Goal: Task Accomplishment & Management: Use online tool/utility

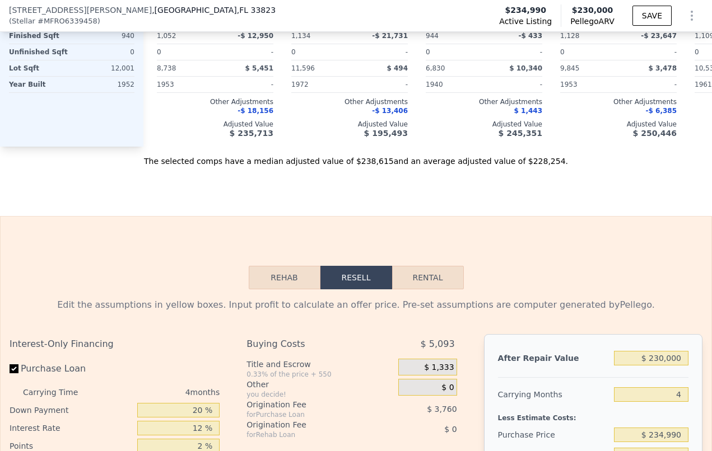
scroll to position [1603, 0]
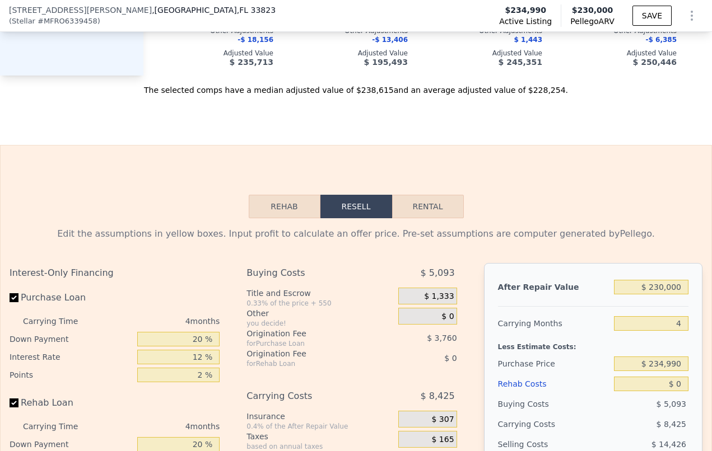
click at [285, 216] on button "Rehab" at bounding box center [285, 207] width 72 height 24
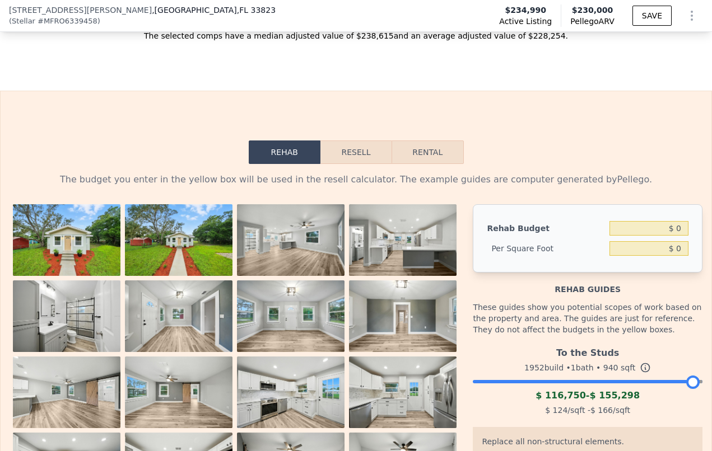
scroll to position [1732, 0]
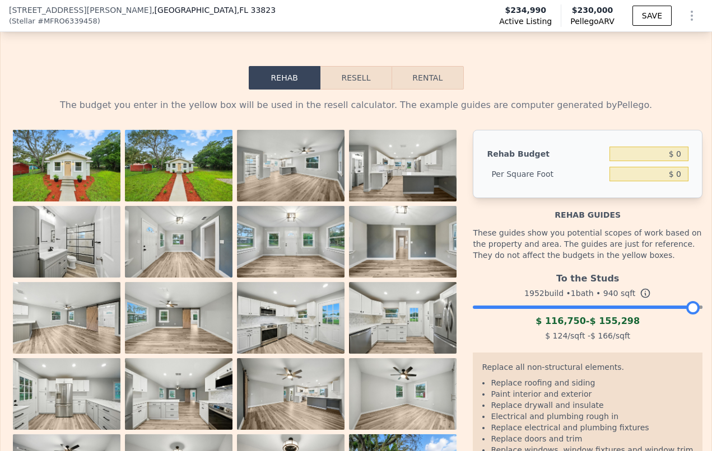
click at [421, 90] on button "Rental" at bounding box center [428, 78] width 72 height 24
select select "30"
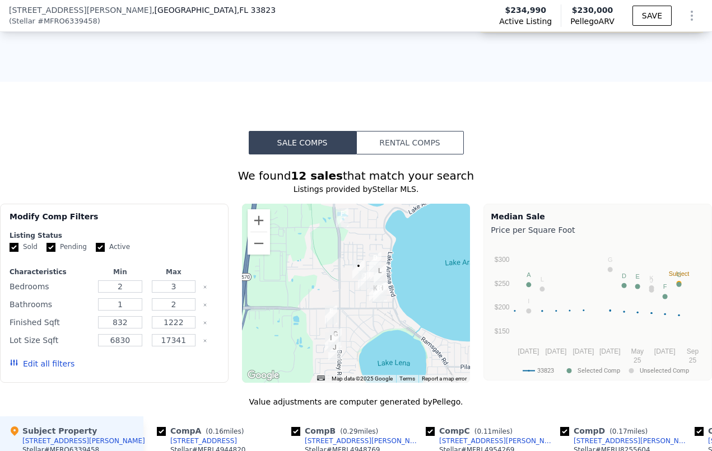
scroll to position [926, 0]
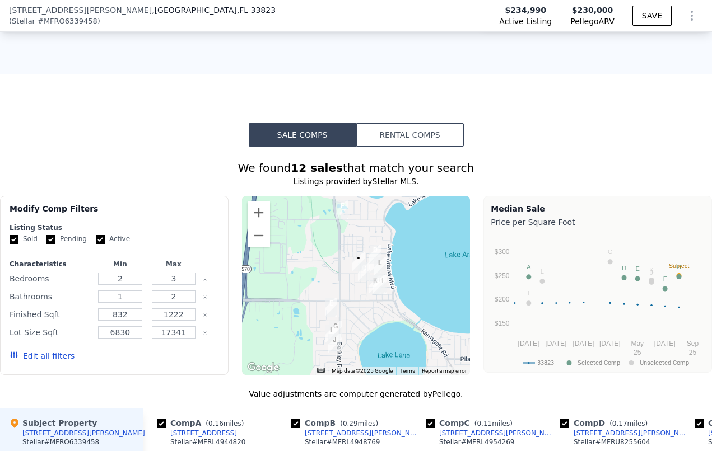
click at [420, 136] on button "Rental Comps" at bounding box center [410, 135] width 108 height 24
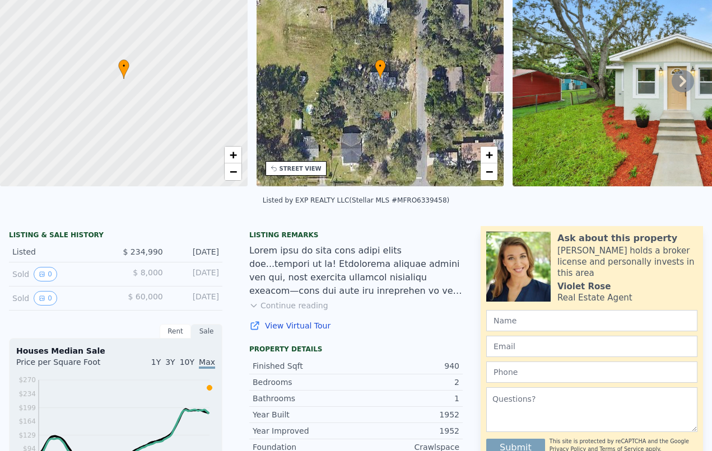
scroll to position [0, 0]
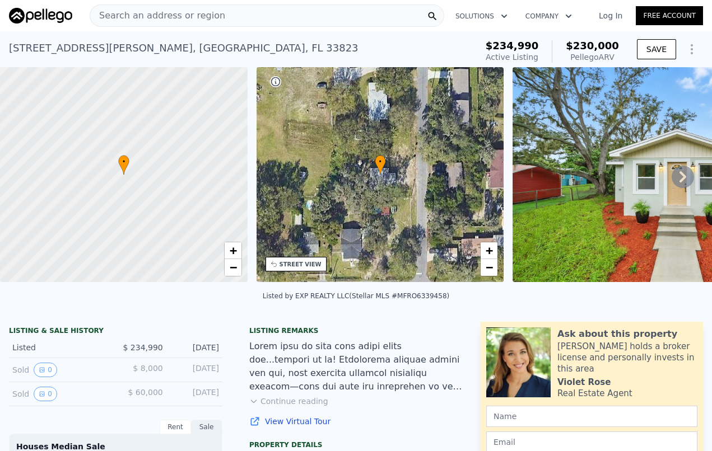
click at [240, 15] on div "Search an address or region" at bounding box center [267, 15] width 355 height 22
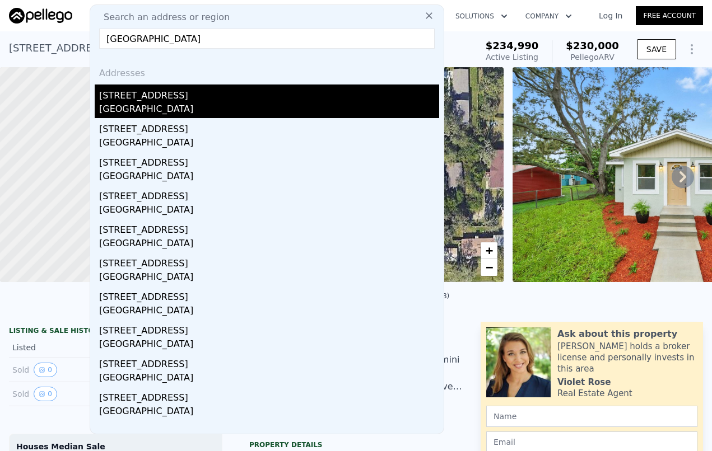
type input "[GEOGRAPHIC_DATA]"
click at [161, 110] on div "[GEOGRAPHIC_DATA]" at bounding box center [269, 111] width 340 height 16
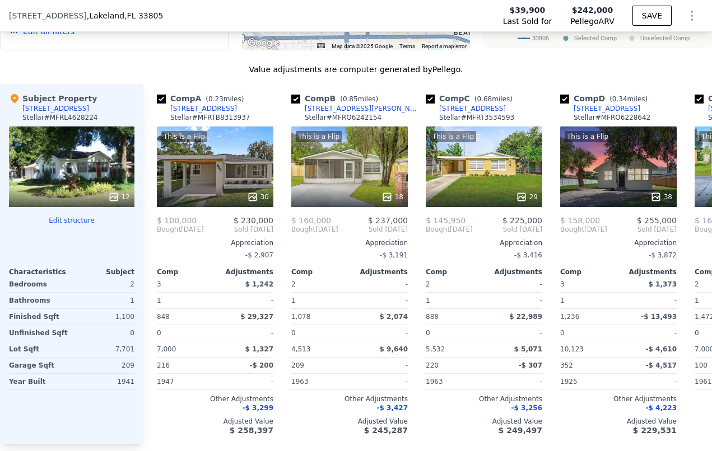
scroll to position [614, 0]
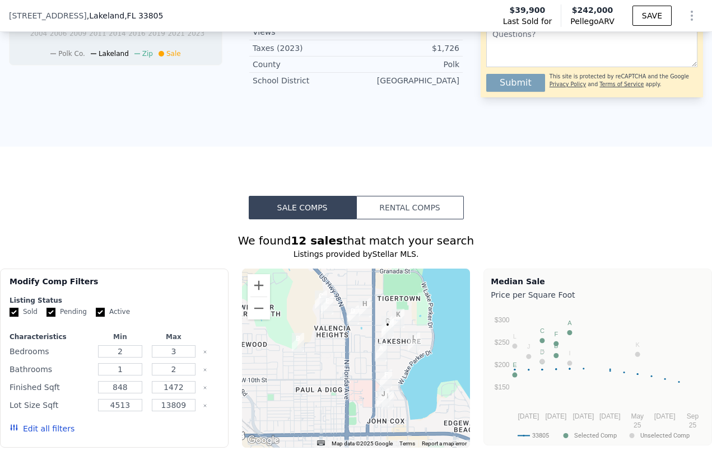
click at [691, 15] on icon "Show Options" at bounding box center [691, 15] width 1 height 9
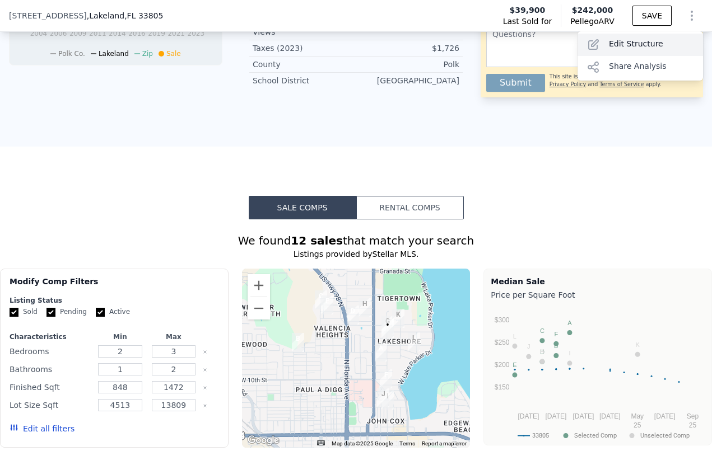
click at [641, 43] on div "Edit Structure" at bounding box center [640, 45] width 125 height 22
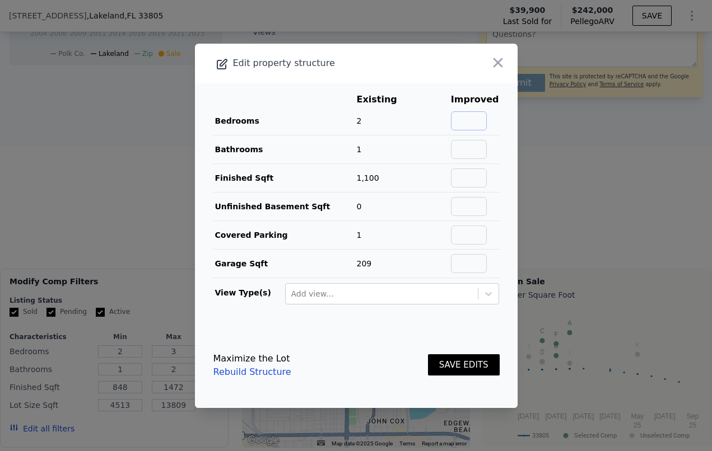
click at [465, 119] on input "text" at bounding box center [469, 120] width 36 height 19
type input "3"
click at [473, 148] on input "text" at bounding box center [469, 149] width 36 height 19
type input "2"
click at [467, 178] on input "text" at bounding box center [469, 178] width 36 height 19
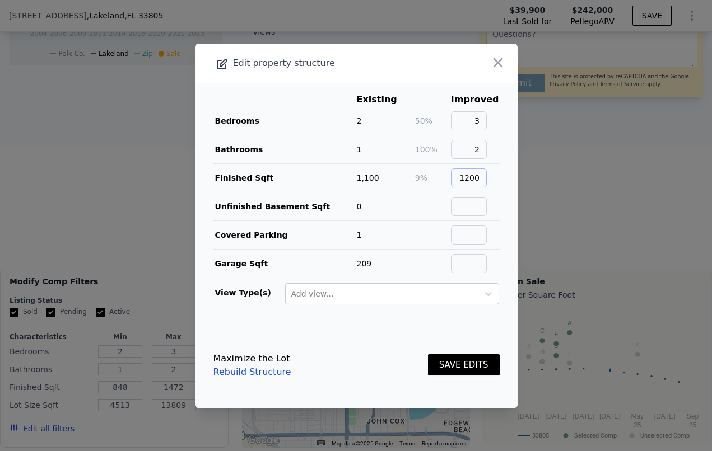
type input "1200"
click at [453, 367] on button "SAVE EDITS" at bounding box center [464, 366] width 72 height 22
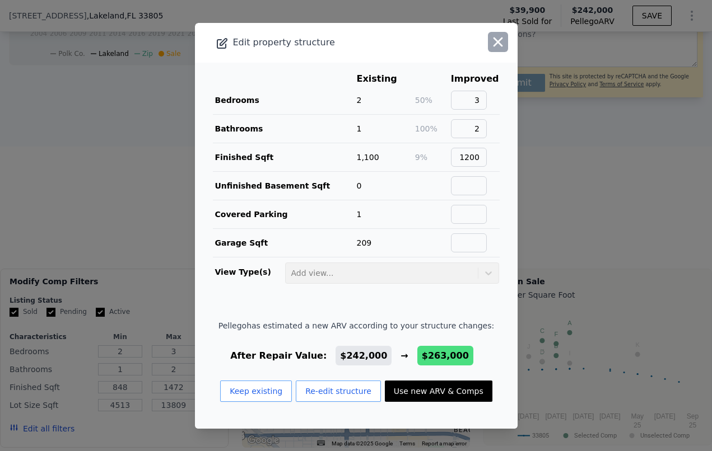
click at [490, 37] on icon "button" at bounding box center [498, 42] width 16 height 16
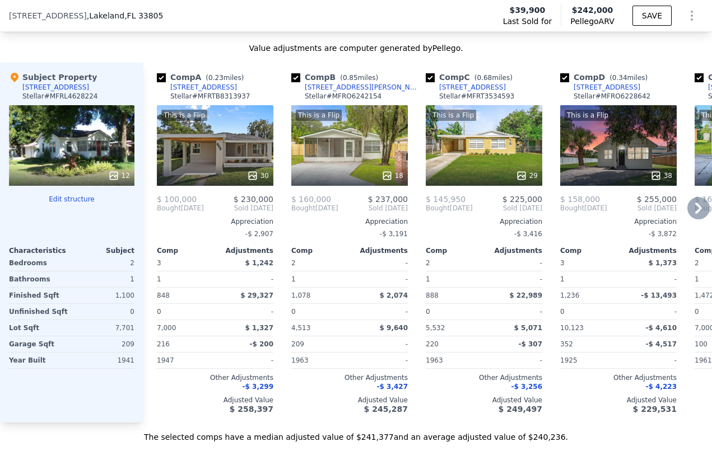
scroll to position [1050, 0]
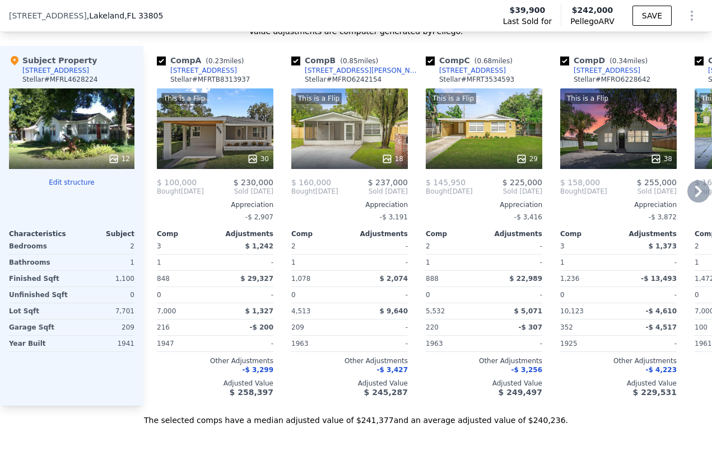
click at [695, 197] on icon at bounding box center [698, 191] width 7 height 11
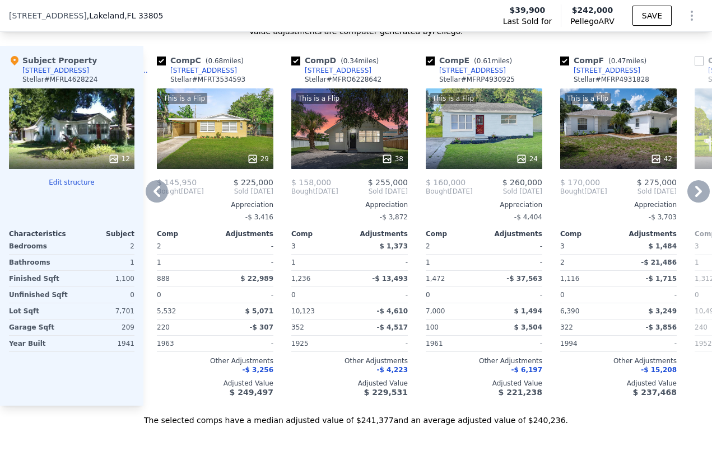
click at [695, 197] on icon at bounding box center [698, 191] width 7 height 11
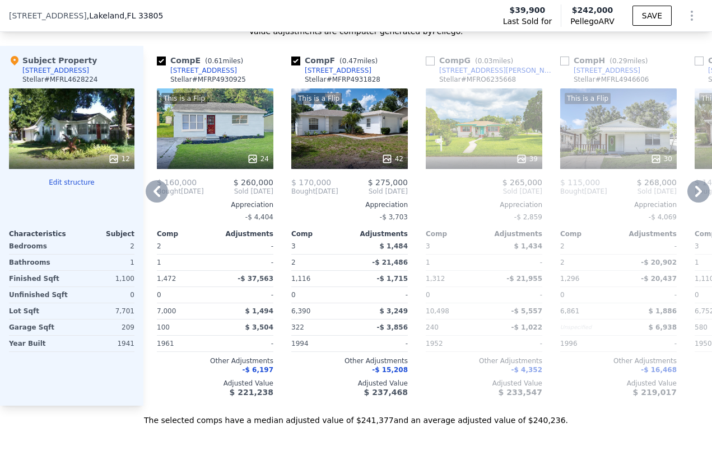
click at [695, 197] on icon at bounding box center [698, 191] width 7 height 11
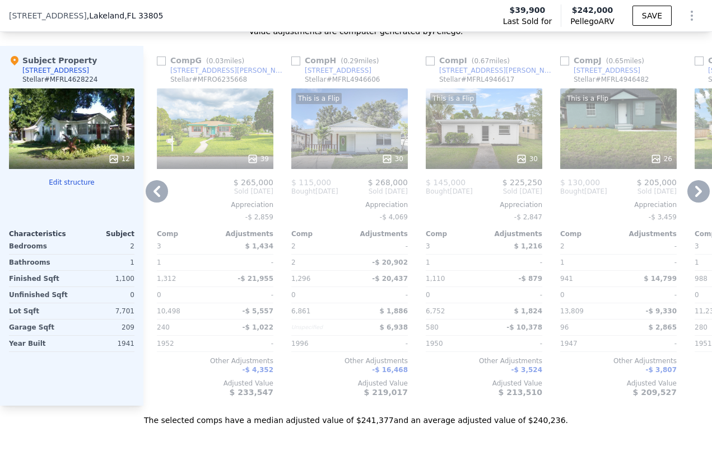
click at [693, 201] on icon at bounding box center [698, 191] width 22 height 22
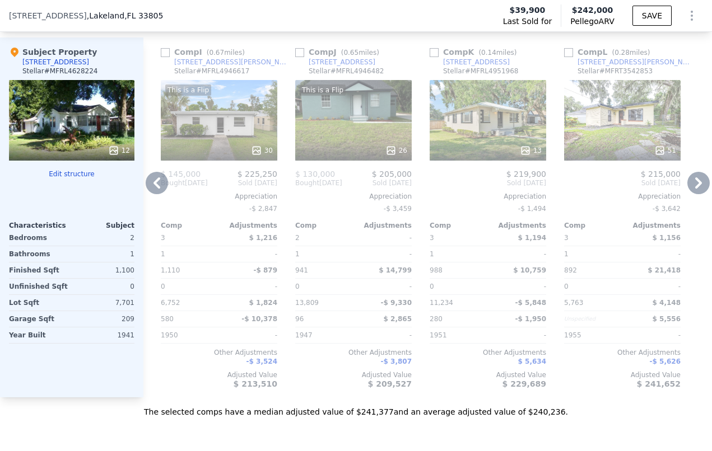
scroll to position [1040, 0]
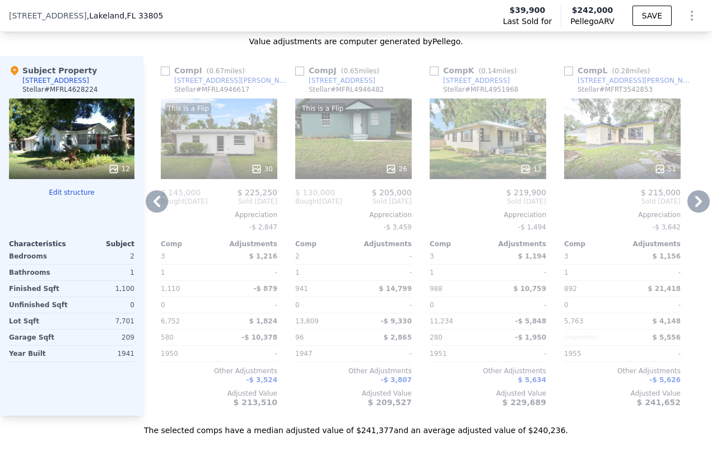
click at [695, 207] on icon at bounding box center [698, 201] width 7 height 11
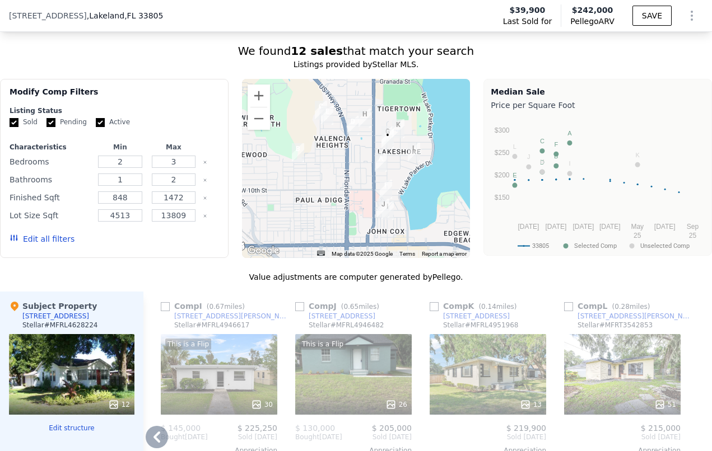
scroll to position [1042, 0]
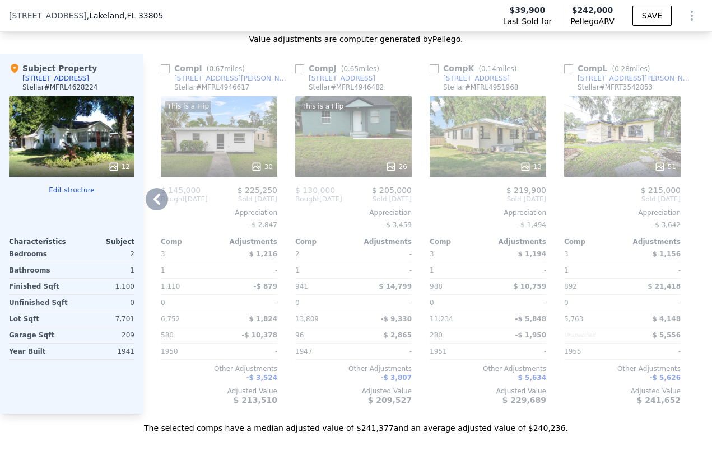
click at [430, 73] on input "checkbox" at bounding box center [434, 68] width 9 height 9
checkbox input "true"
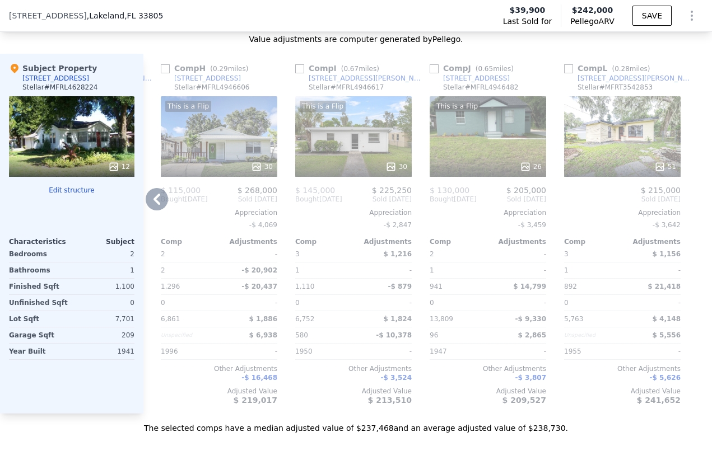
click at [295, 73] on input "checkbox" at bounding box center [299, 68] width 9 height 9
checkbox input "true"
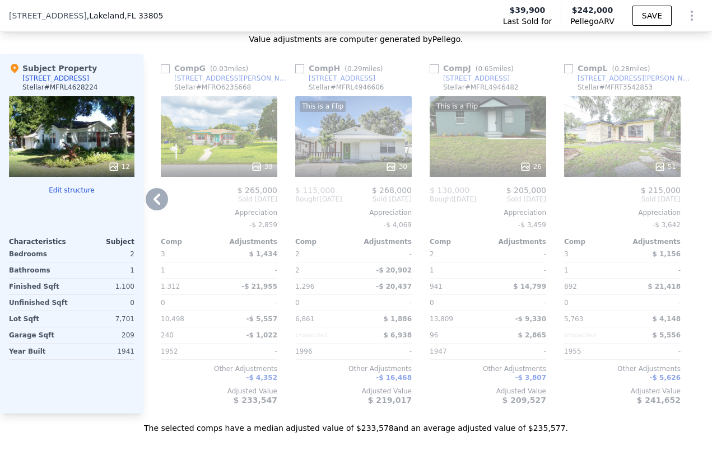
click at [161, 73] on input "checkbox" at bounding box center [165, 68] width 9 height 9
checkbox input "true"
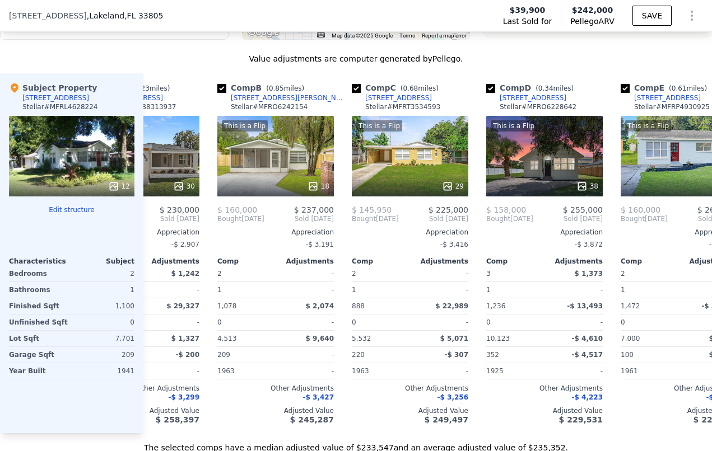
scroll to position [0, 0]
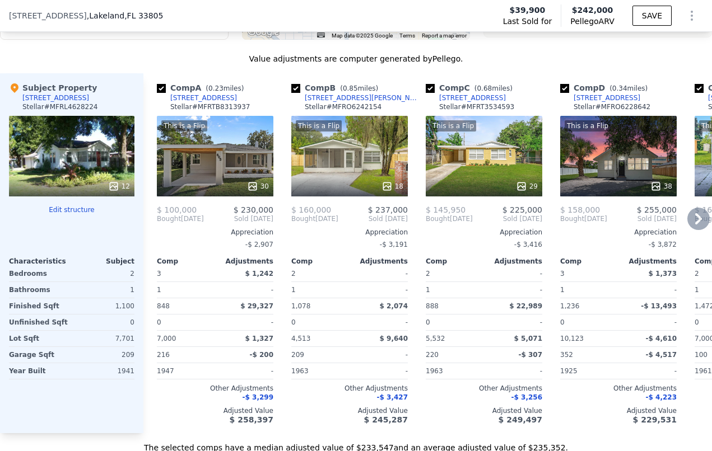
click at [298, 93] on input "checkbox" at bounding box center [295, 88] width 9 height 9
checkbox input "false"
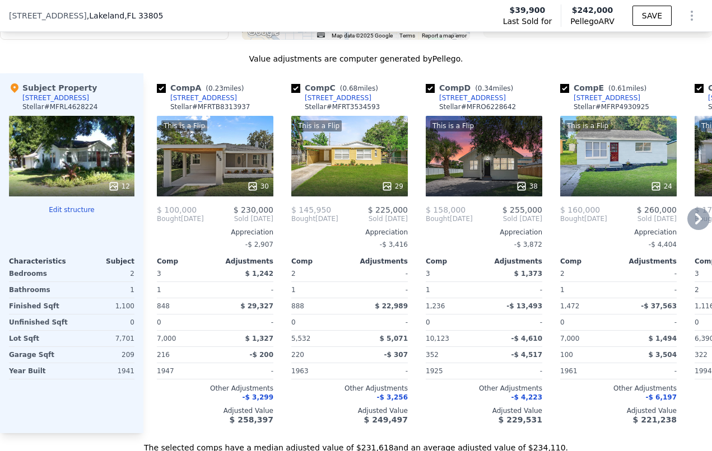
click at [162, 93] on input "checkbox" at bounding box center [161, 88] width 9 height 9
checkbox input "false"
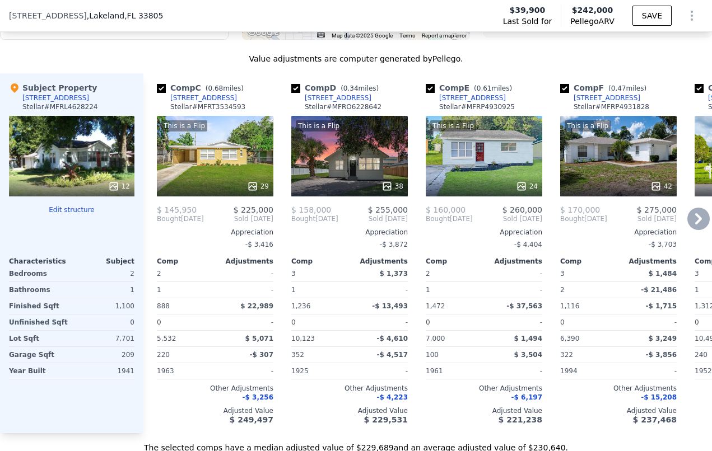
click at [162, 93] on input "checkbox" at bounding box center [161, 88] width 9 height 9
checkbox input "false"
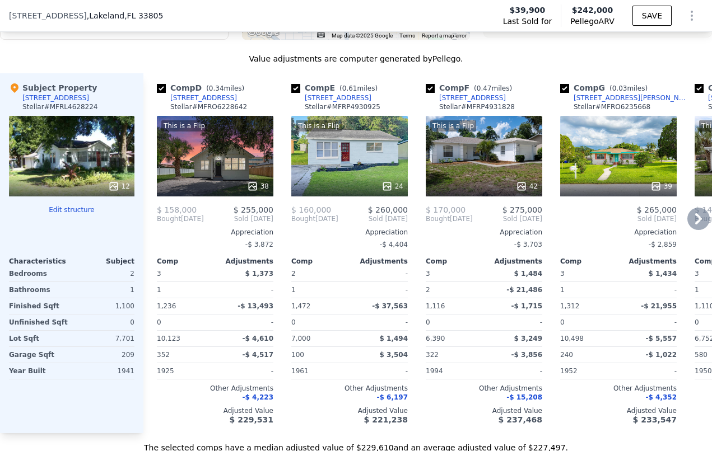
click at [160, 93] on input "checkbox" at bounding box center [161, 88] width 9 height 9
checkbox input "false"
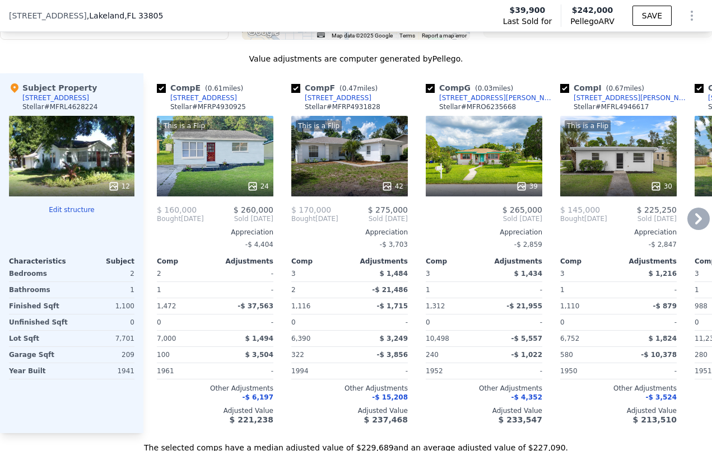
click at [160, 93] on input "checkbox" at bounding box center [161, 88] width 9 height 9
checkbox input "false"
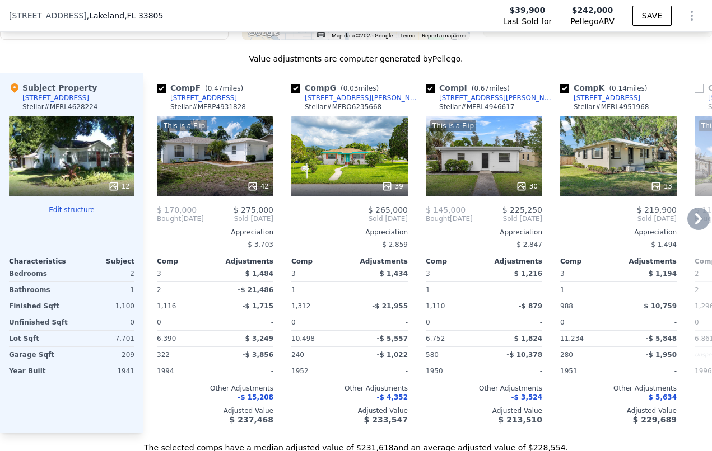
click at [159, 93] on input "checkbox" at bounding box center [161, 88] width 9 height 9
checkbox input "false"
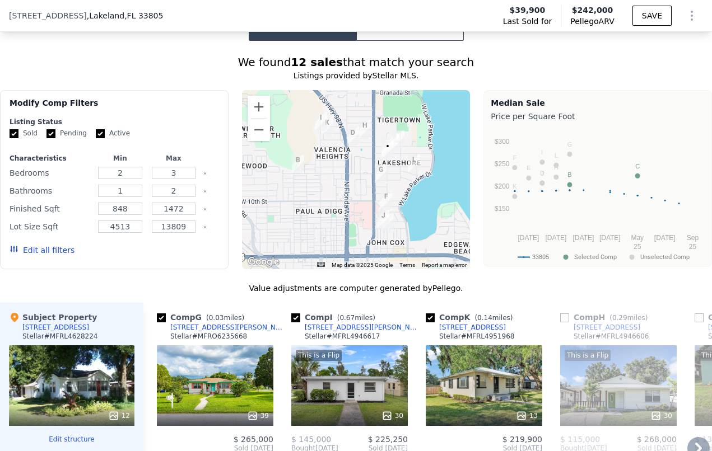
scroll to position [814, 0]
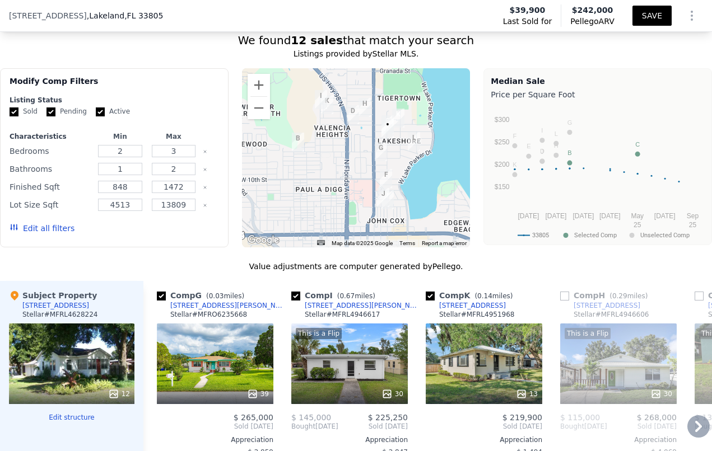
click at [649, 16] on button "SAVE" at bounding box center [651, 16] width 39 height 20
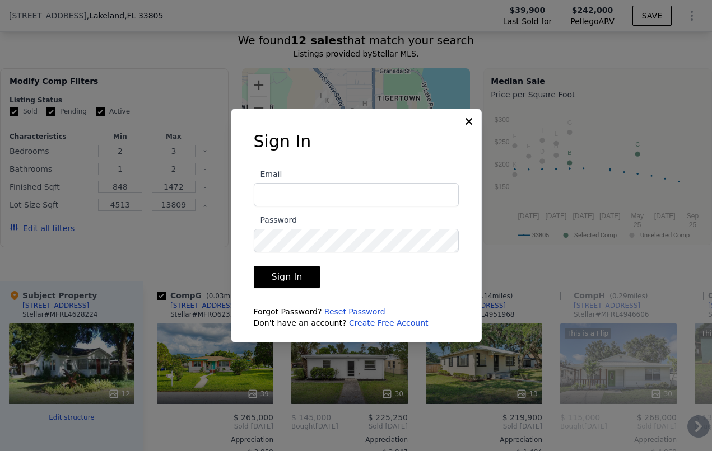
click at [356, 192] on input "Email" at bounding box center [356, 195] width 205 height 24
click at [334, 197] on input "Email" at bounding box center [356, 195] width 205 height 24
type input "[EMAIL_ADDRESS][DOMAIN_NAME]"
click at [291, 278] on button "Sign In" at bounding box center [287, 277] width 67 height 22
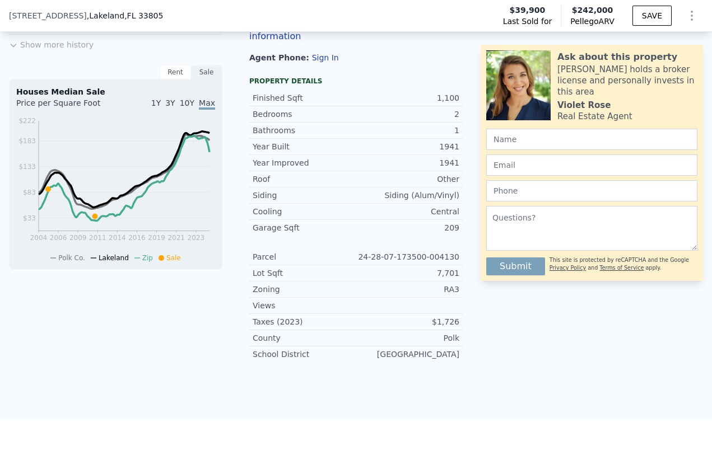
scroll to position [167, 0]
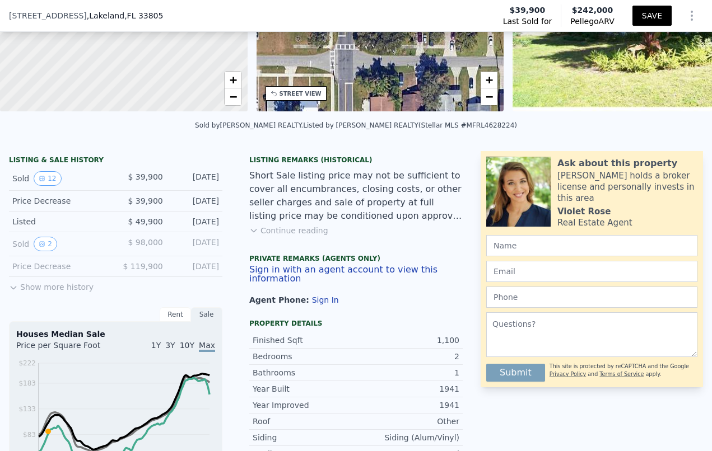
click at [645, 12] on button "SAVE" at bounding box center [651, 16] width 39 height 20
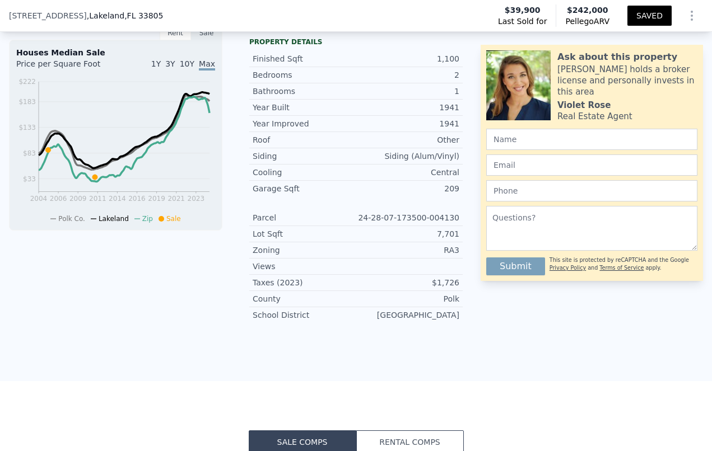
scroll to position [197, 0]
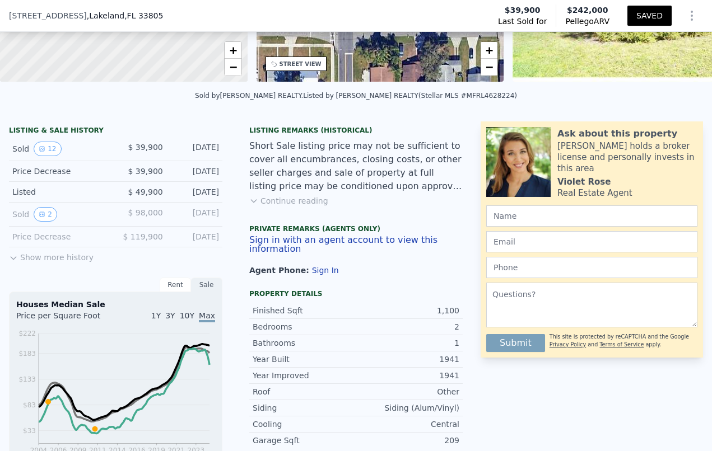
click at [685, 13] on icon "Show Options" at bounding box center [691, 15] width 13 height 13
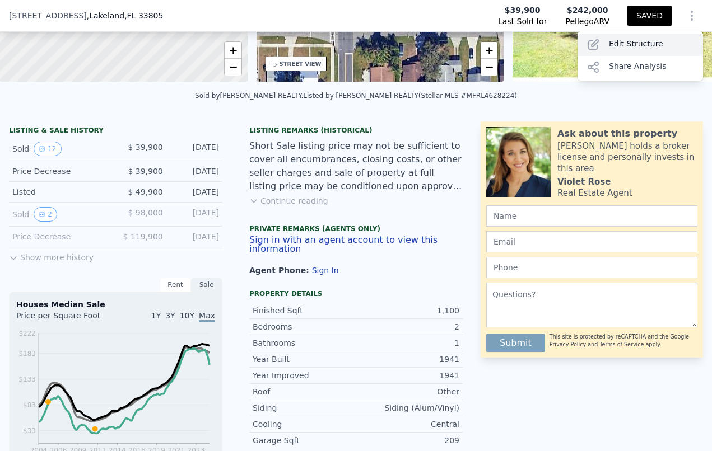
click at [639, 46] on div "Edit Structure" at bounding box center [640, 45] width 125 height 22
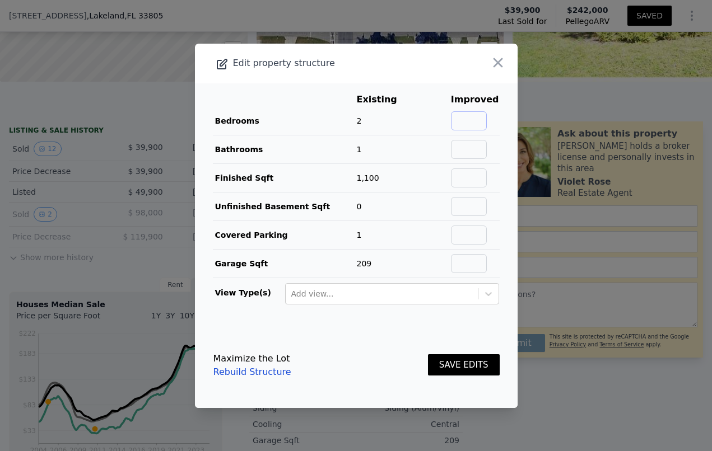
click at [473, 120] on input "text" at bounding box center [469, 120] width 36 height 19
type input "3"
click at [464, 146] on input "text" at bounding box center [469, 149] width 36 height 19
type input "3"
type input "2"
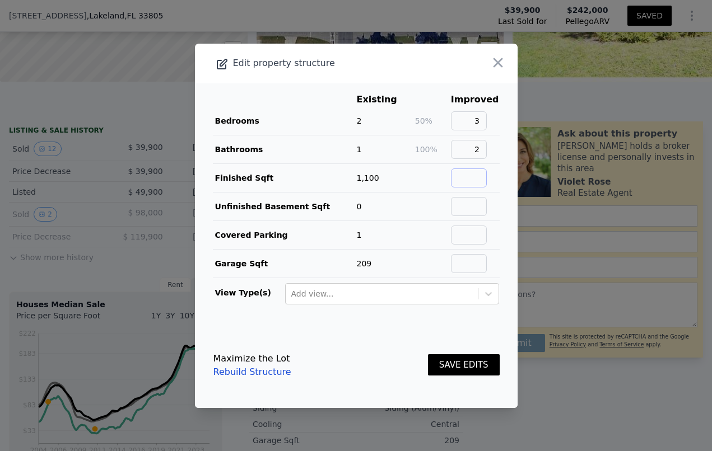
click at [465, 176] on input "text" at bounding box center [469, 178] width 36 height 19
type input "1200"
click at [469, 266] on input "text" at bounding box center [469, 263] width 36 height 19
click at [463, 364] on button "SAVE EDITS" at bounding box center [464, 366] width 72 height 22
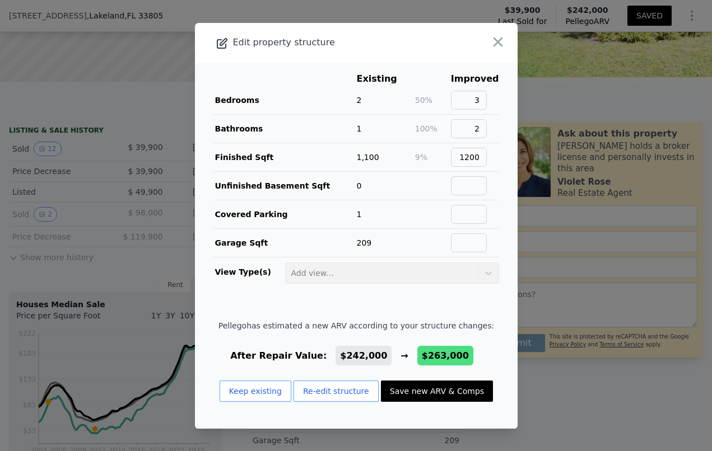
click at [436, 393] on button "Save new ARV & Comps" at bounding box center [437, 391] width 112 height 21
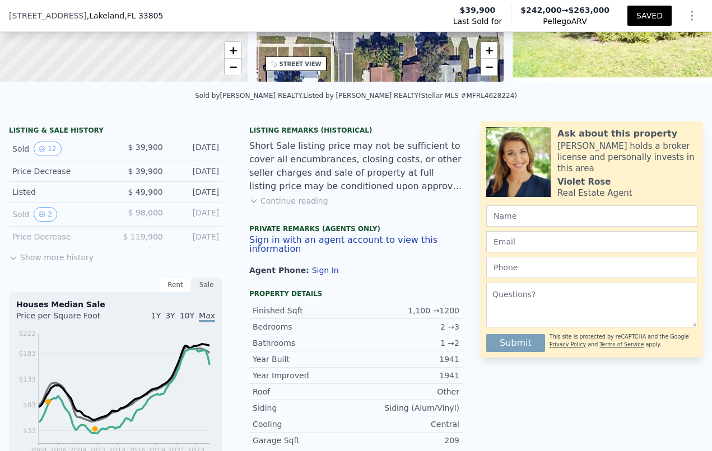
type input "$ 263,000"
checkbox input "true"
type input "888"
type input "4447"
type input "$ 202,708"
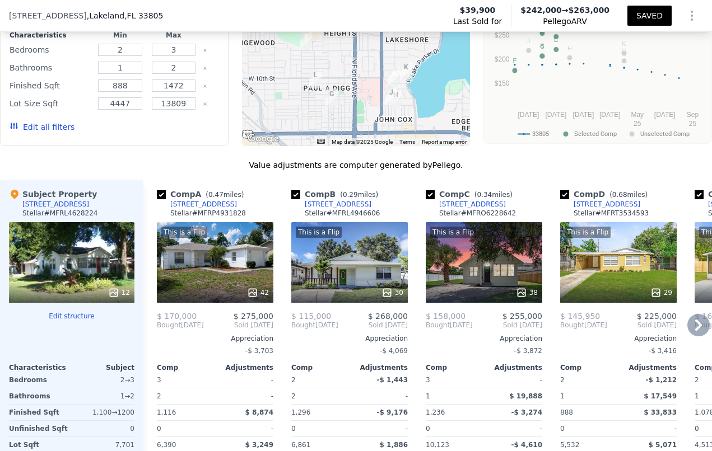
scroll to position [1004, 0]
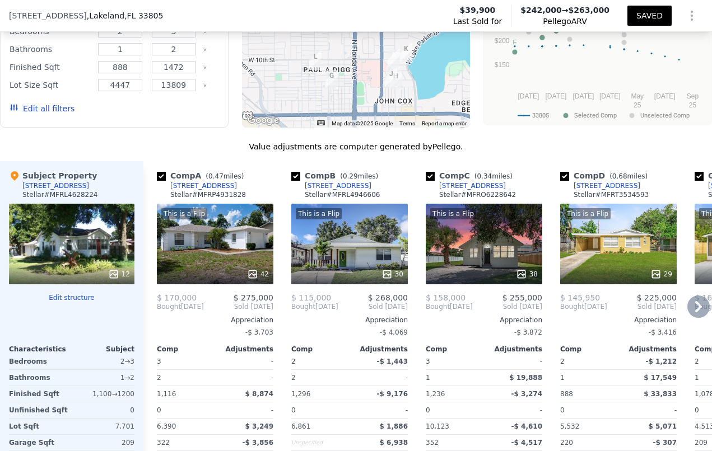
click at [695, 313] on icon at bounding box center [698, 306] width 7 height 11
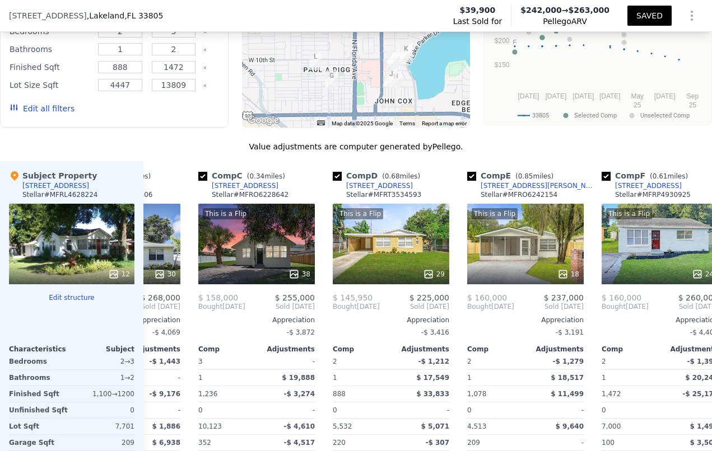
scroll to position [0, 269]
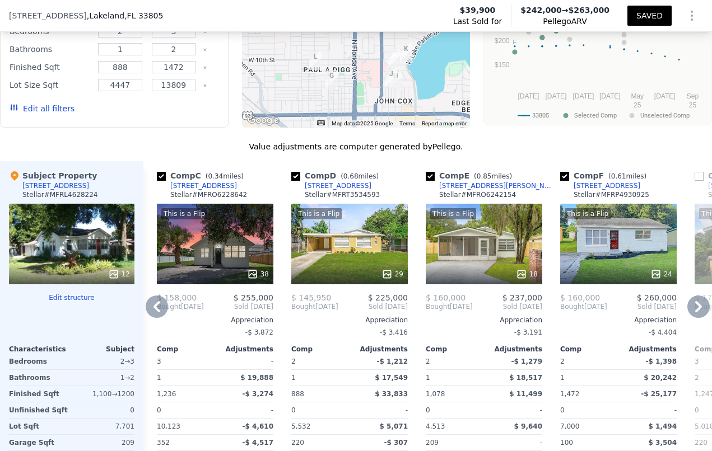
click at [695, 313] on icon at bounding box center [698, 306] width 7 height 11
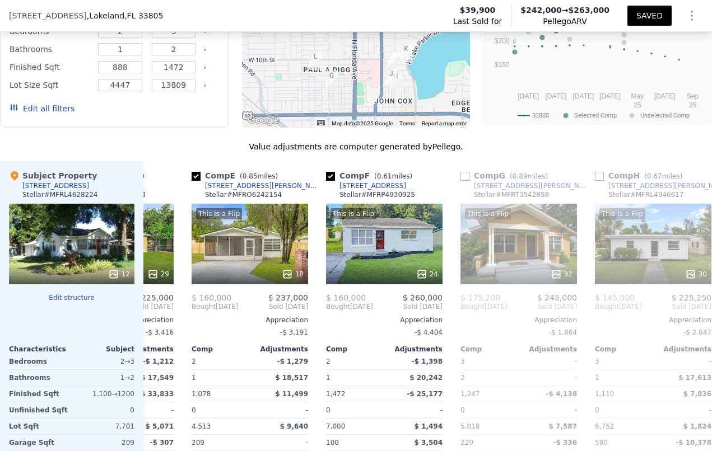
scroll to position [0, 538]
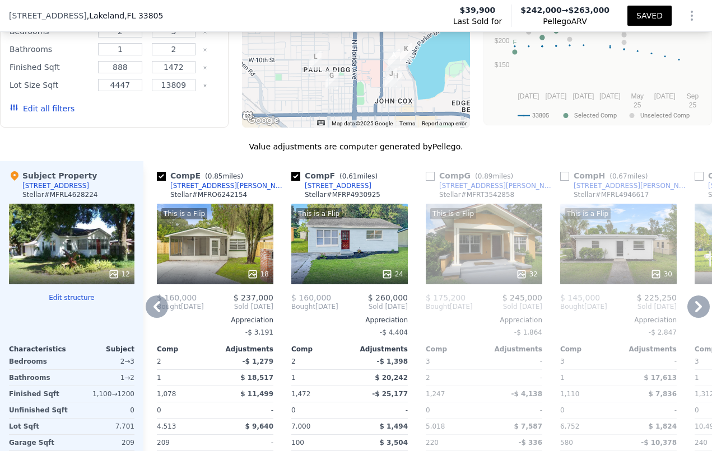
click at [689, 314] on icon at bounding box center [698, 307] width 22 height 22
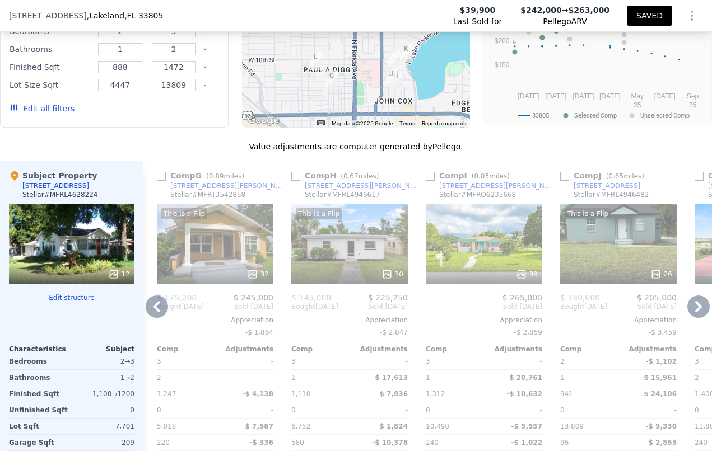
click at [429, 181] on input "checkbox" at bounding box center [430, 176] width 9 height 9
checkbox input "true"
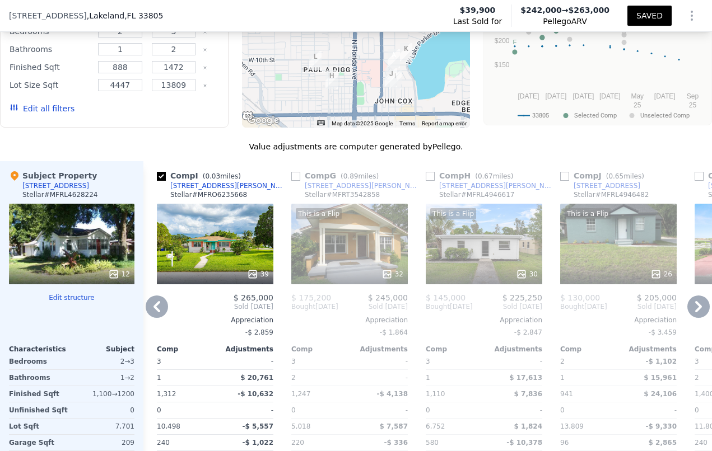
click at [693, 315] on icon at bounding box center [698, 307] width 22 height 22
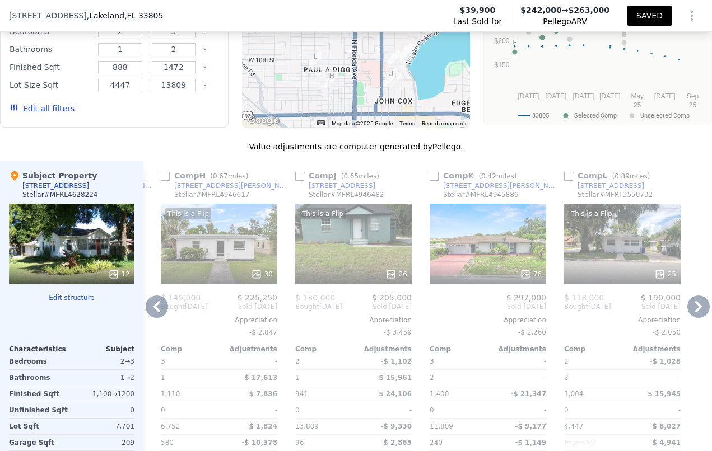
click at [430, 181] on input "checkbox" at bounding box center [434, 176] width 9 height 9
checkbox input "true"
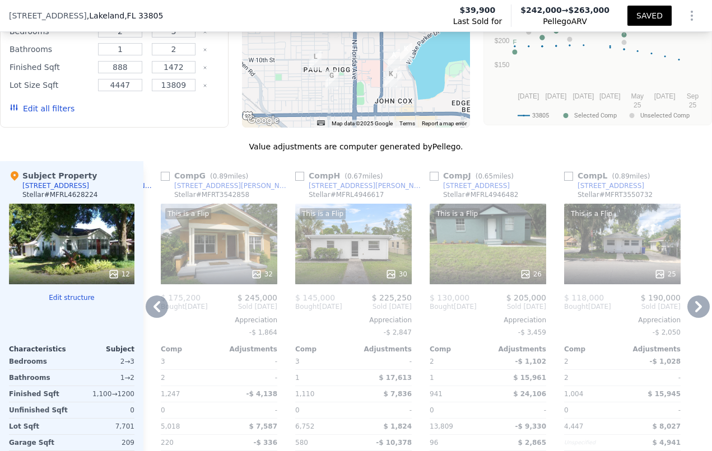
click at [695, 315] on icon at bounding box center [698, 307] width 22 height 22
click at [564, 181] on input "checkbox" at bounding box center [568, 176] width 9 height 9
checkbox input "true"
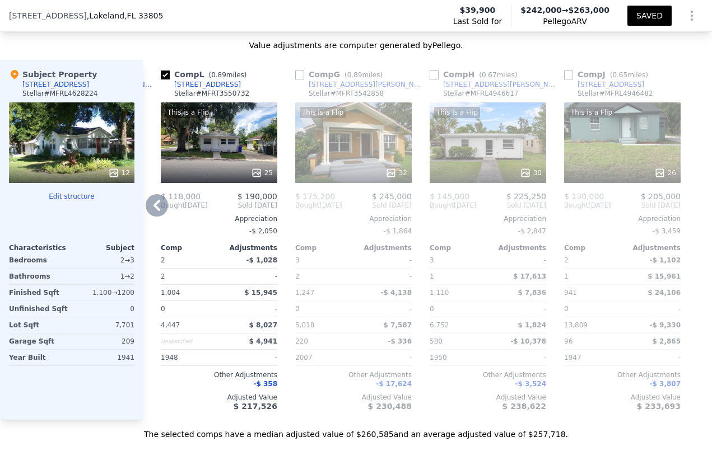
scroll to position [1061, 0]
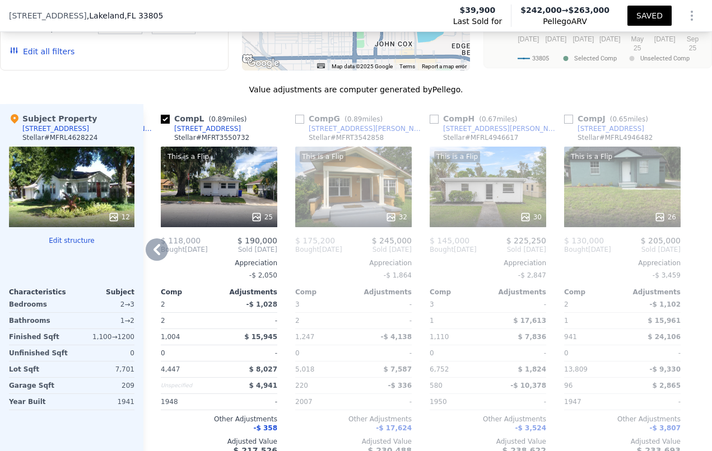
click at [160, 255] on icon at bounding box center [157, 250] width 22 height 22
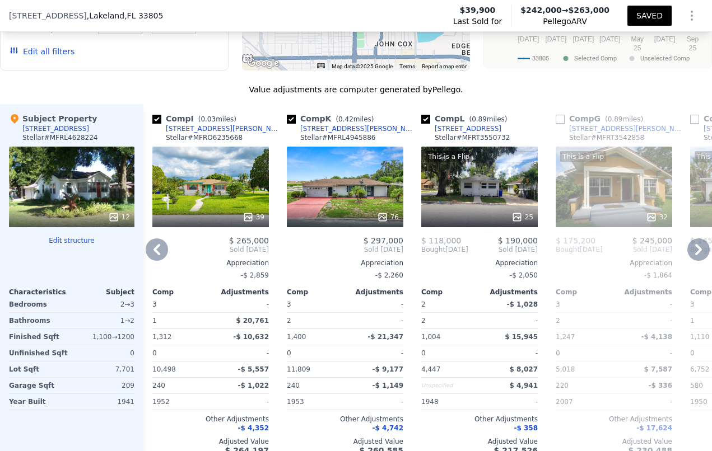
click at [160, 255] on icon at bounding box center [157, 250] width 22 height 22
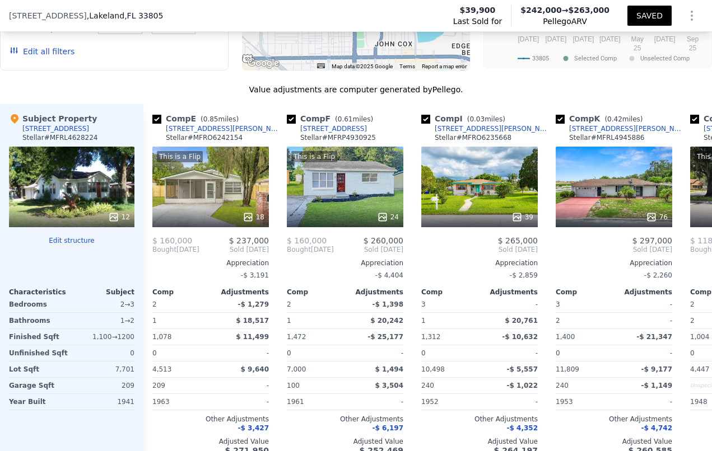
click at [160, 254] on span "Bought" at bounding box center [164, 249] width 24 height 9
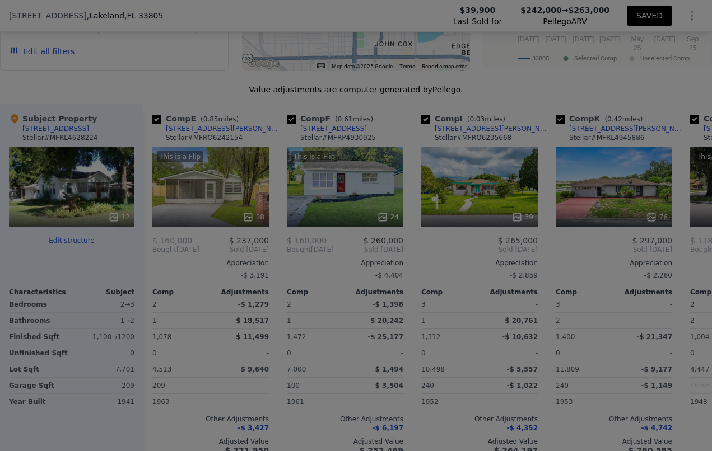
click at [160, 255] on img at bounding box center [202, 187] width 239 height 204
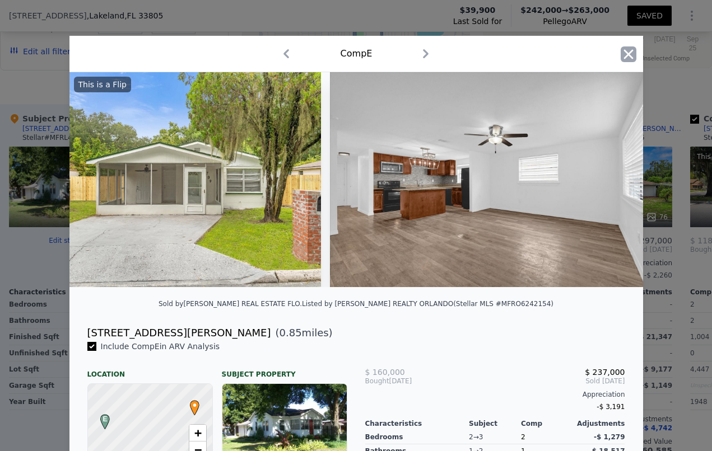
click at [616, 48] on div "Comp E" at bounding box center [356, 54] width 574 height 36
click at [622, 49] on icon "button" at bounding box center [629, 54] width 16 height 16
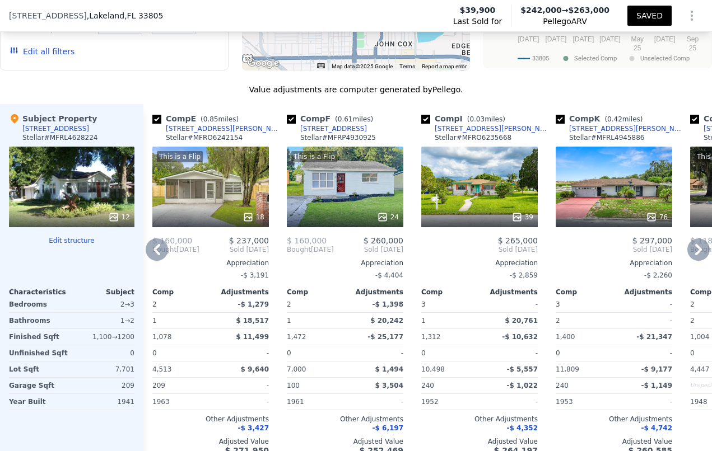
click at [290, 124] on input "checkbox" at bounding box center [291, 119] width 9 height 9
checkbox input "false"
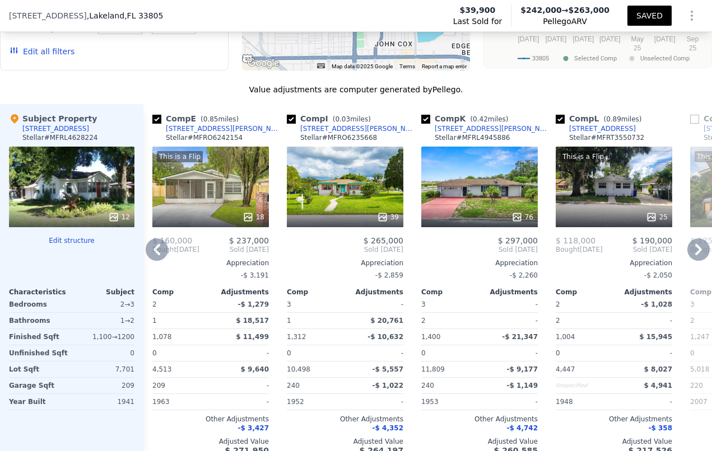
click at [695, 254] on icon at bounding box center [698, 249] width 7 height 11
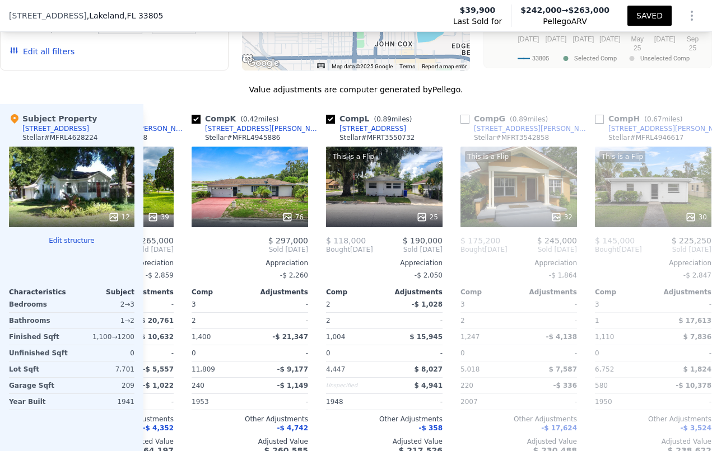
scroll to position [0, 811]
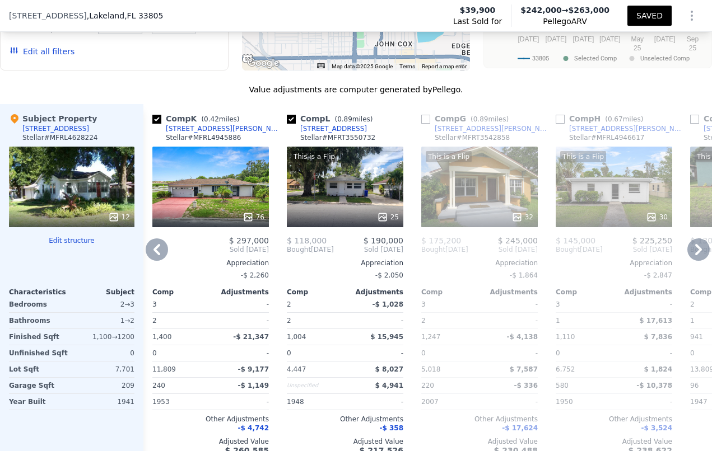
click at [695, 255] on icon at bounding box center [698, 249] width 7 height 11
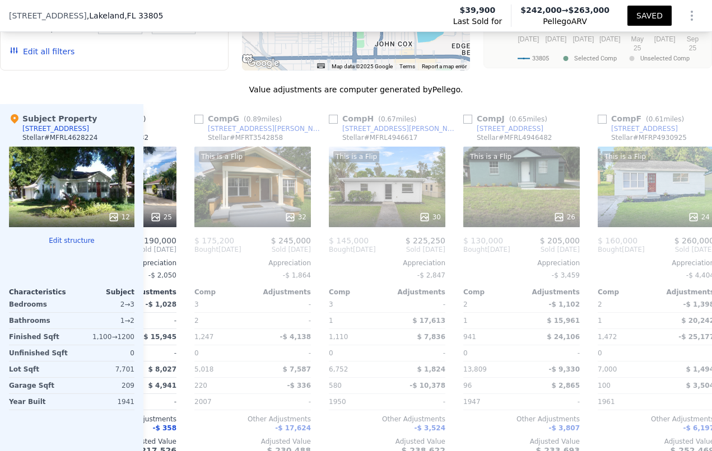
scroll to position [0, 1080]
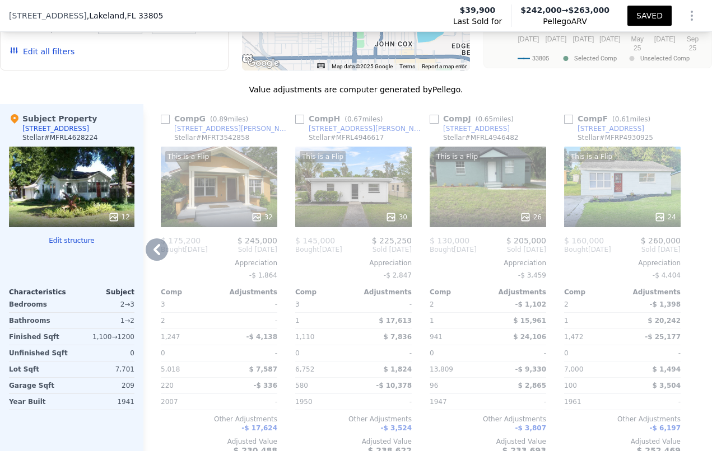
click at [694, 256] on div at bounding box center [703, 284] width 18 height 360
click at [158, 254] on icon at bounding box center [156, 249] width 7 height 11
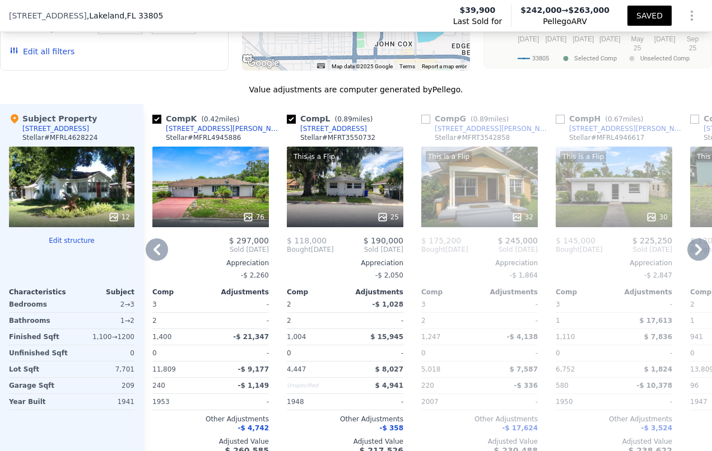
click at [158, 254] on icon at bounding box center [156, 249] width 7 height 11
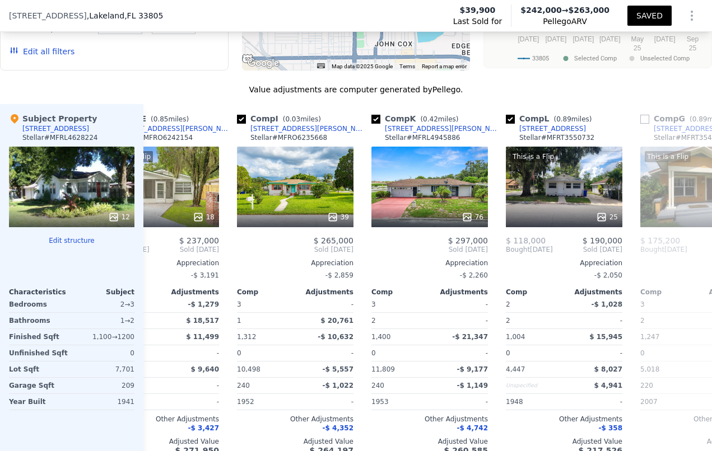
scroll to position [0, 542]
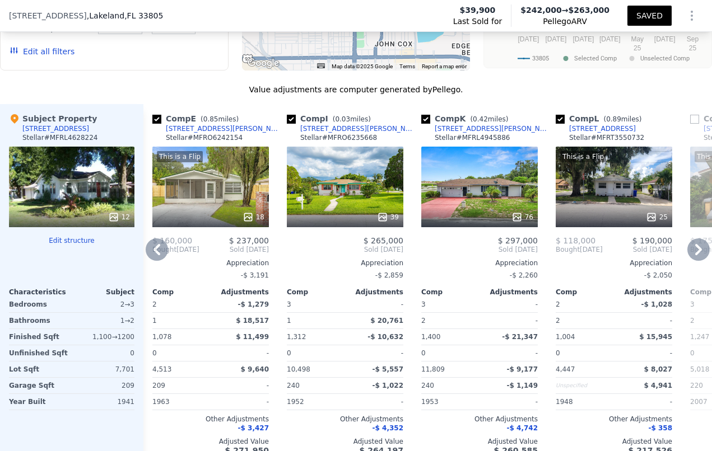
click at [158, 254] on icon at bounding box center [156, 249] width 7 height 11
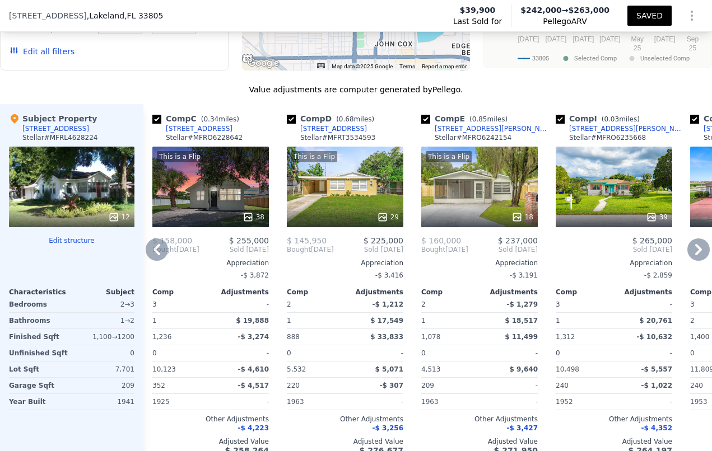
click at [158, 254] on icon at bounding box center [156, 249] width 7 height 11
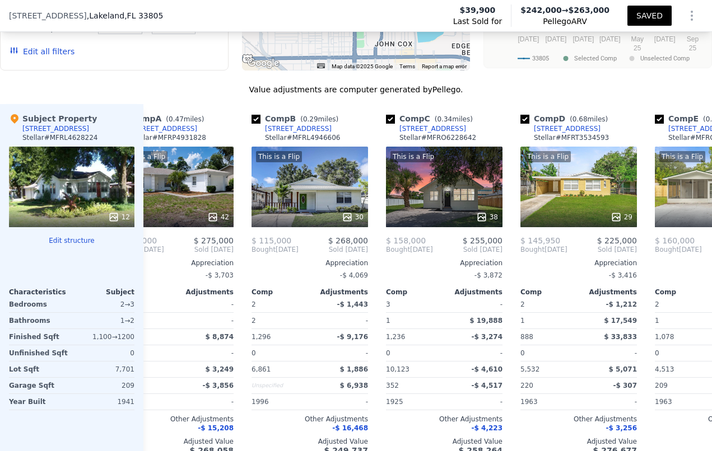
scroll to position [0, 4]
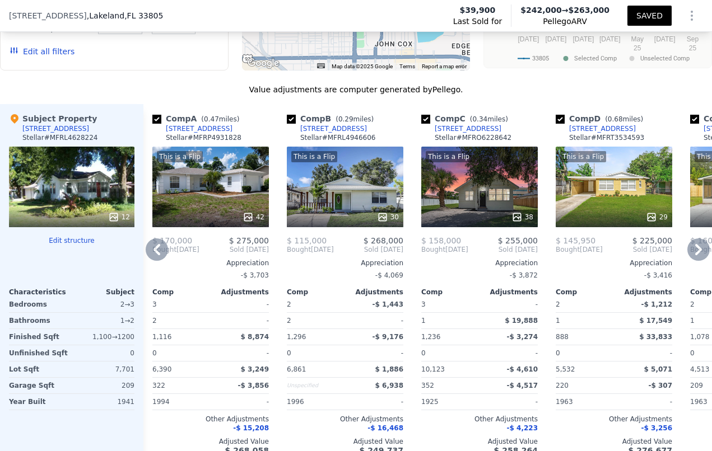
click at [159, 260] on icon at bounding box center [157, 250] width 22 height 22
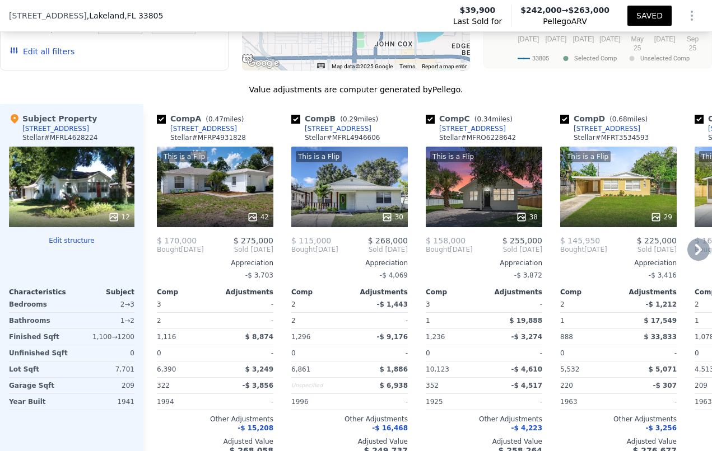
click at [688, 257] on icon at bounding box center [698, 250] width 22 height 22
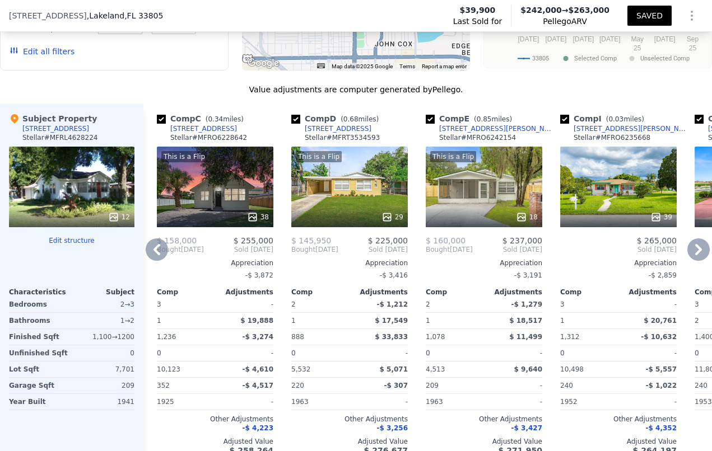
click at [688, 256] on icon at bounding box center [698, 250] width 22 height 22
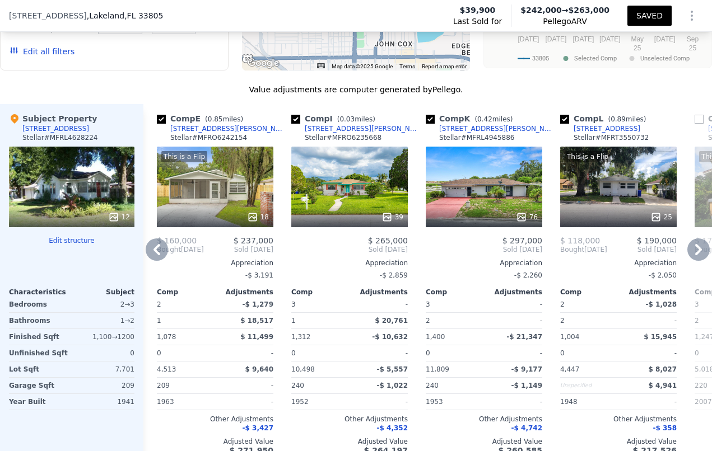
click at [688, 256] on icon at bounding box center [698, 250] width 22 height 22
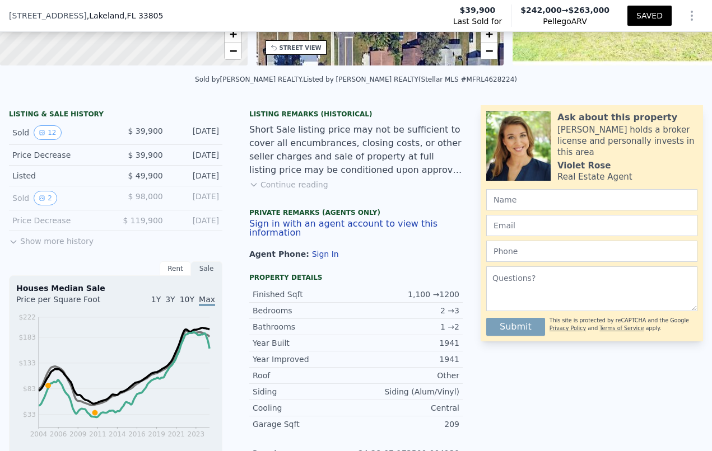
scroll to position [101, 0]
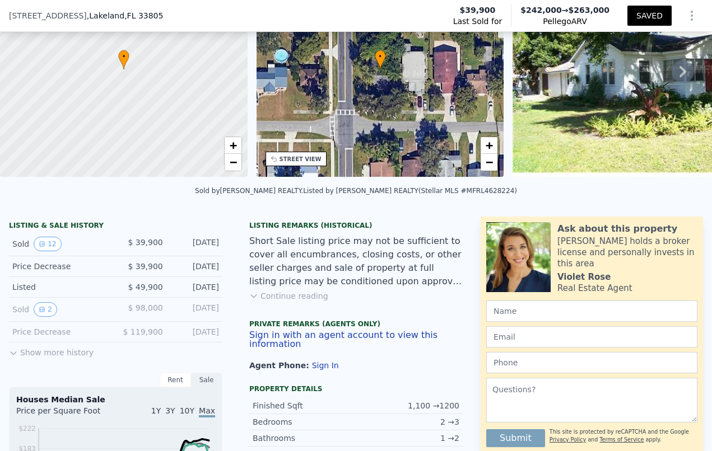
click at [639, 12] on button "SAVED" at bounding box center [649, 16] width 44 height 20
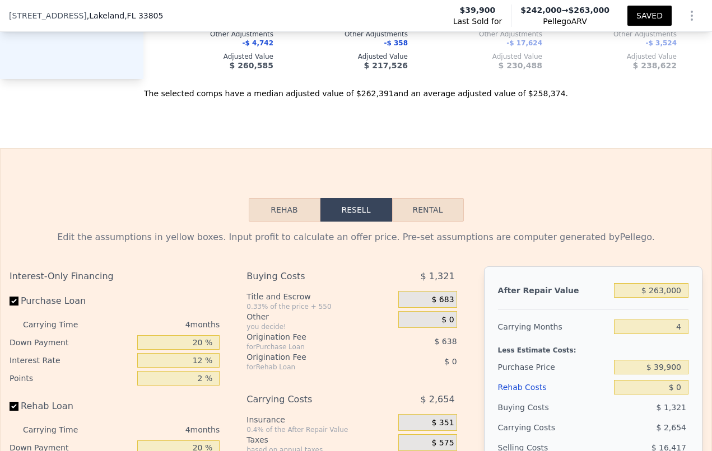
scroll to position [1530, 0]
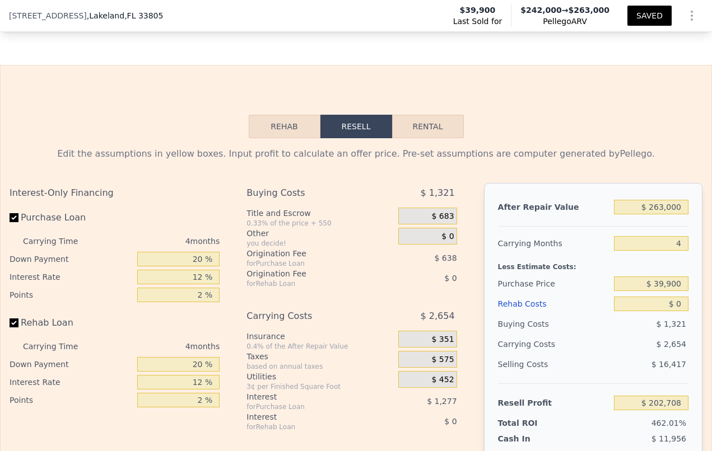
click at [283, 138] on button "Rehab" at bounding box center [285, 127] width 72 height 24
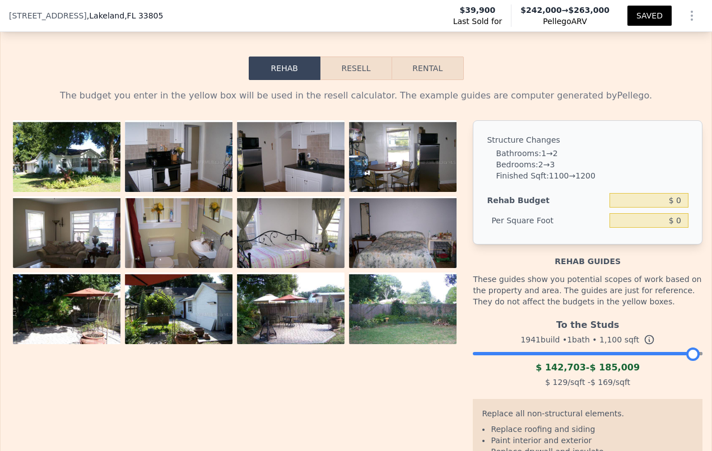
scroll to position [1590, 0]
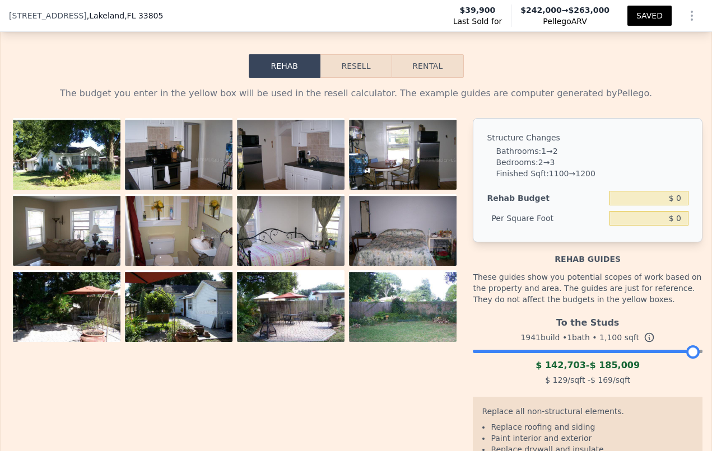
click at [232, 264] on img at bounding box center [179, 236] width 108 height 84
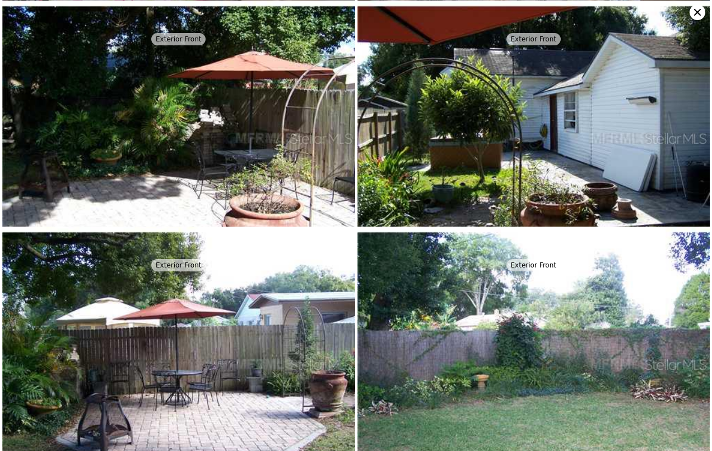
scroll to position [905, 0]
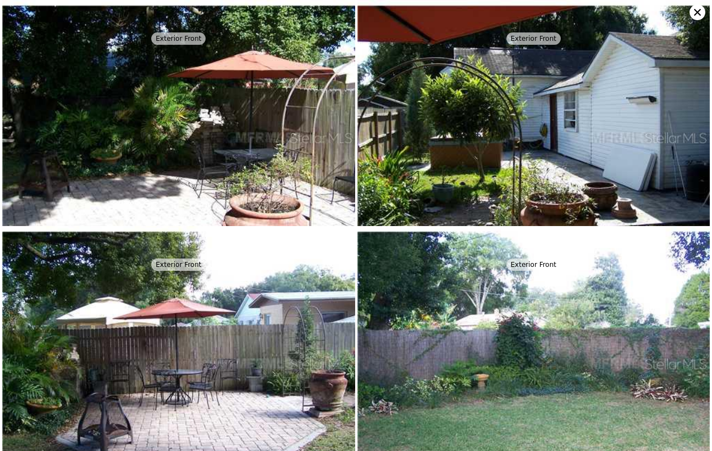
click at [553, 157] on img at bounding box center [533, 138] width 353 height 276
click at [522, 36] on div "Exterior Front" at bounding box center [533, 38] width 54 height 12
click at [549, 146] on img at bounding box center [533, 138] width 353 height 276
click at [550, 145] on img at bounding box center [533, 138] width 353 height 276
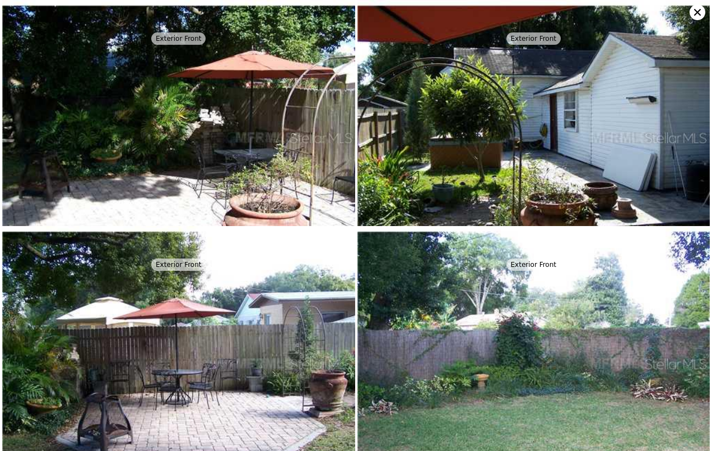
click at [550, 145] on img at bounding box center [533, 138] width 353 height 276
drag, startPoint x: 548, startPoint y: 145, endPoint x: 541, endPoint y: 145, distance: 7.3
click at [521, 132] on img at bounding box center [533, 138] width 353 height 276
